Goal: Information Seeking & Learning: Learn about a topic

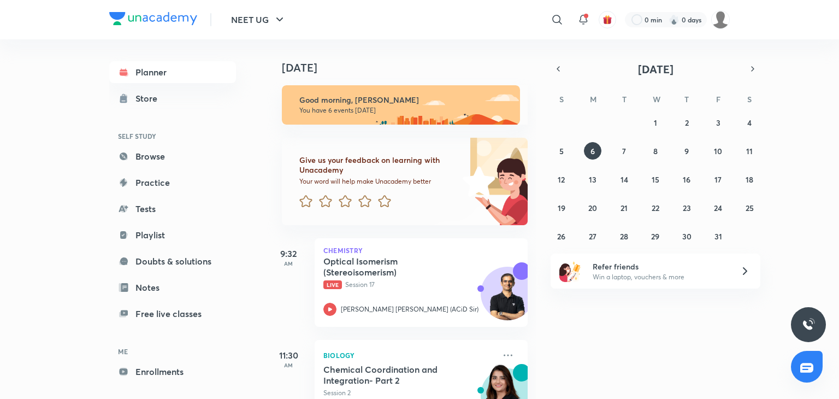
click at [811, 124] on div "Today Good morning, Tanya You have 6 events today Give us your feedback on lear…" at bounding box center [551, 218] width 570 height 359
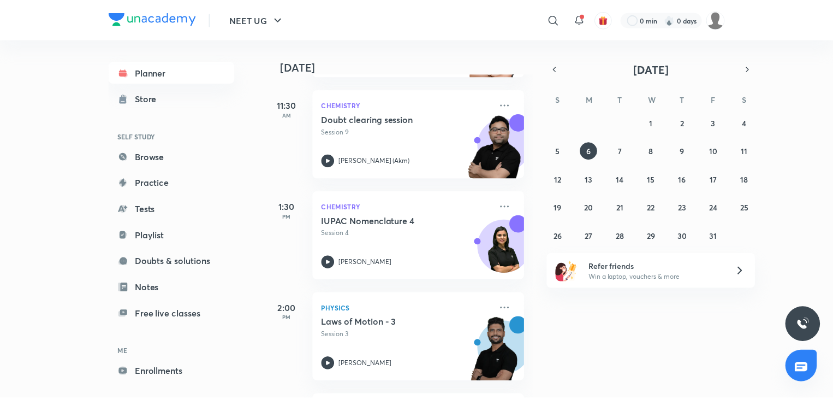
scroll to position [453, 0]
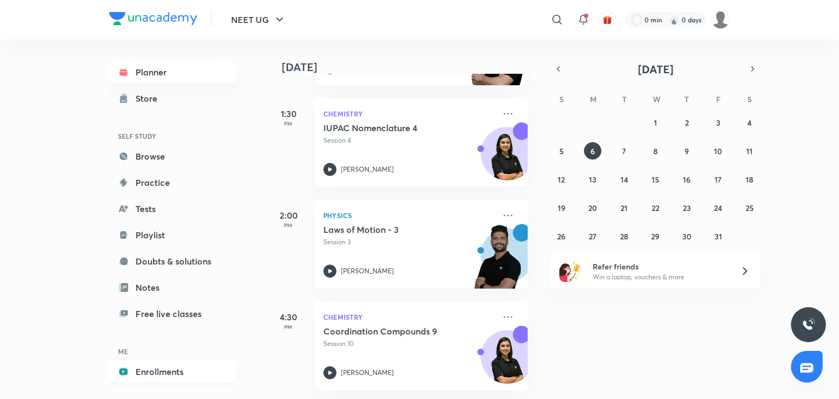
click at [142, 365] on link "Enrollments" at bounding box center [172, 371] width 127 height 22
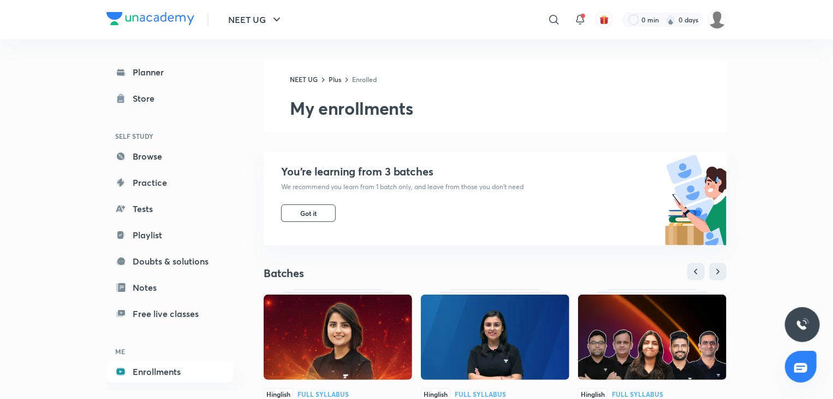
click at [393, 335] on img at bounding box center [338, 336] width 148 height 85
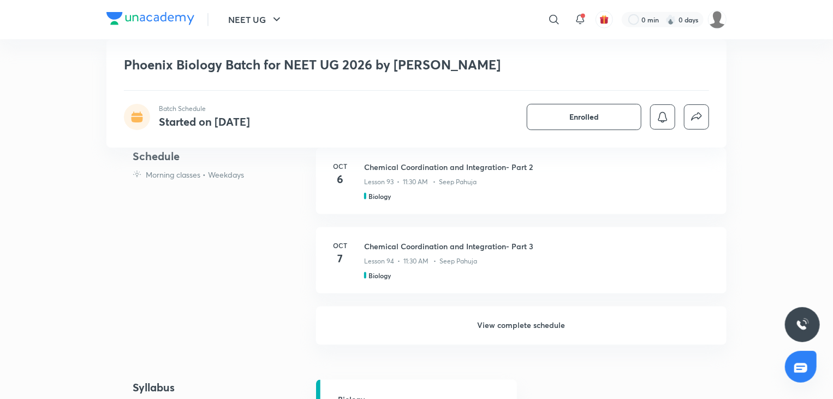
scroll to position [724, 0]
click at [539, 305] on h6 "View complete schedule" at bounding box center [521, 324] width 411 height 38
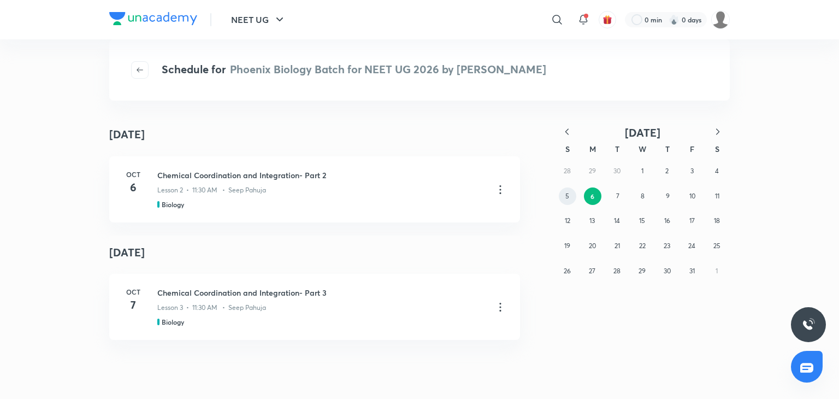
click at [564, 194] on button "5" at bounding box center [566, 195] width 17 height 17
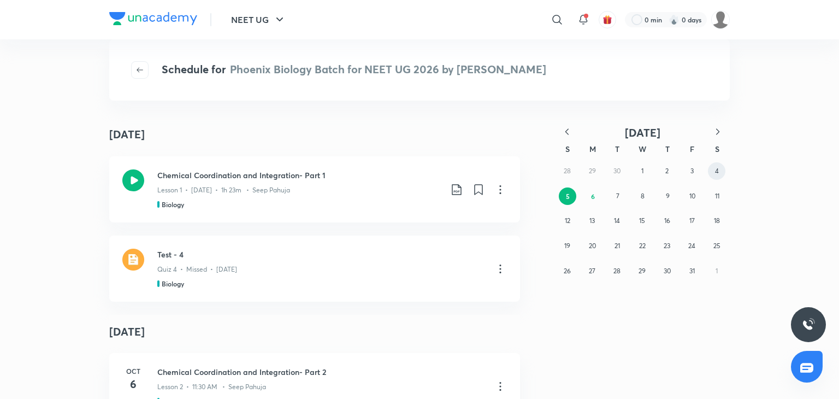
click at [707, 168] on div "28 29 30 1 2 3 4 5 6 7 8 9 10 11 12 13 14 15 16 17 18 19 20 21 22 23 24 25 26 2…" at bounding box center [642, 220] width 175 height 124
click at [712, 169] on button "4" at bounding box center [715, 170] width 17 height 17
click at [690, 170] on abbr "3" at bounding box center [691, 171] width 3 height 8
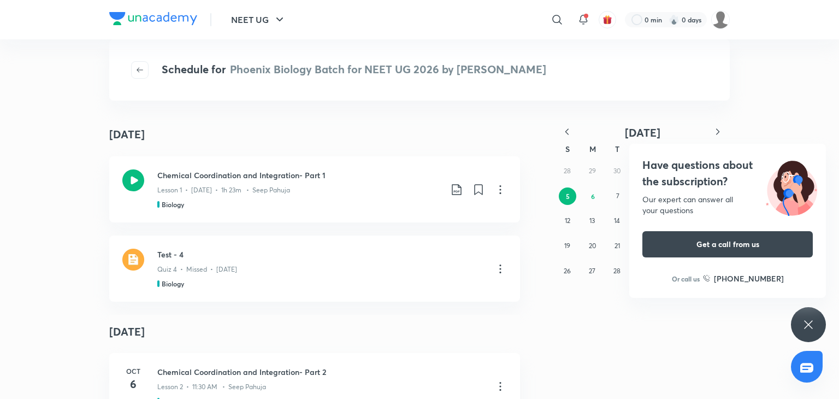
click at [802, 320] on icon at bounding box center [807, 324] width 13 height 13
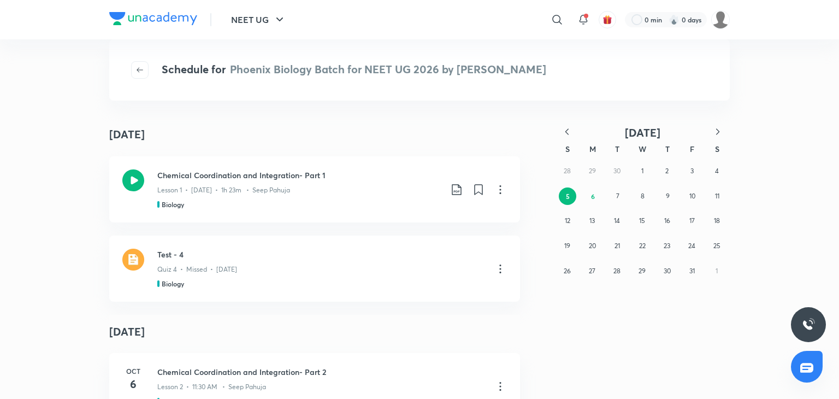
click at [569, 128] on icon "button" at bounding box center [566, 131] width 11 height 11
click at [619, 266] on abbr "30" at bounding box center [616, 270] width 7 height 8
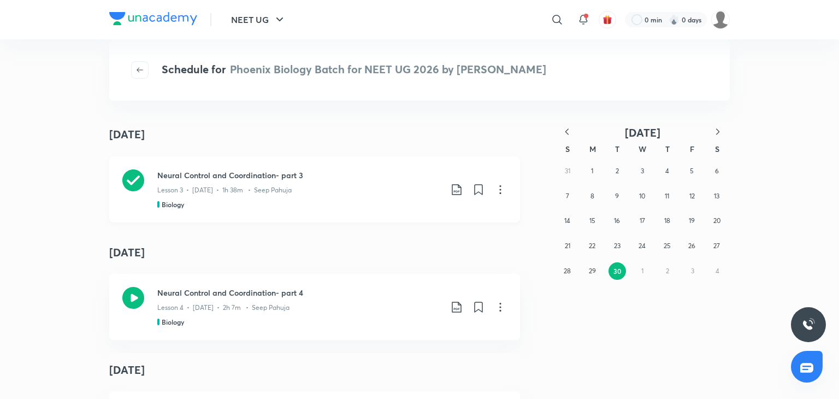
click at [430, 203] on div "Biology" at bounding box center [299, 204] width 284 height 10
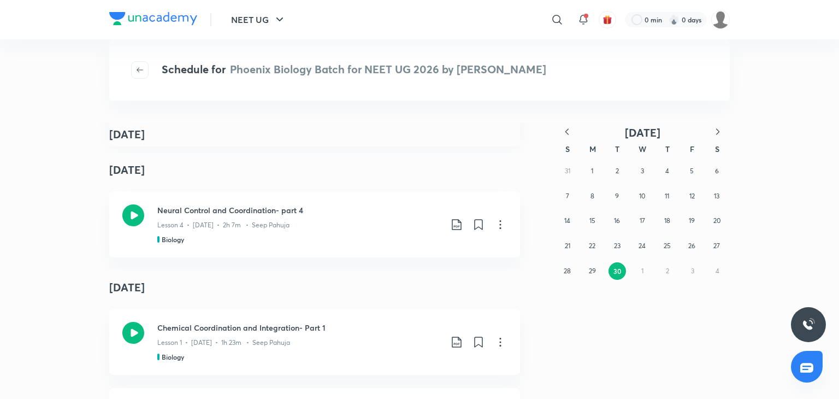
scroll to position [83, 0]
click at [306, 228] on div "Lesson 4 • Oct 1 • 2h 7m • Seep Pahuja" at bounding box center [299, 222] width 284 height 14
